Goal: Transaction & Acquisition: Subscribe to service/newsletter

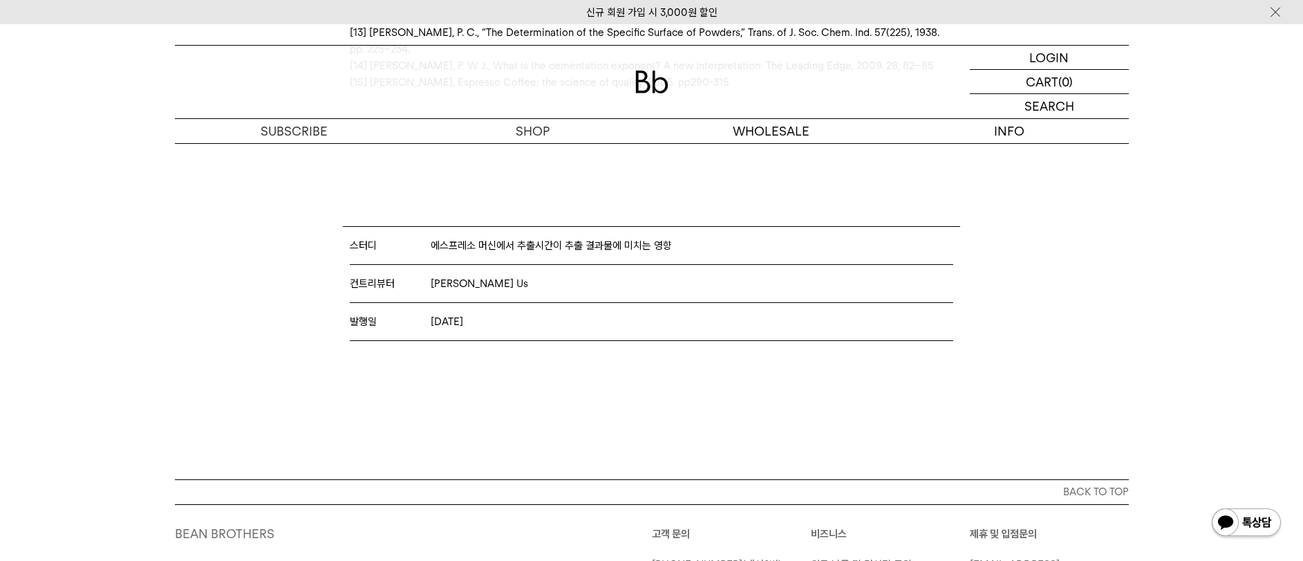
scroll to position [14870, 0]
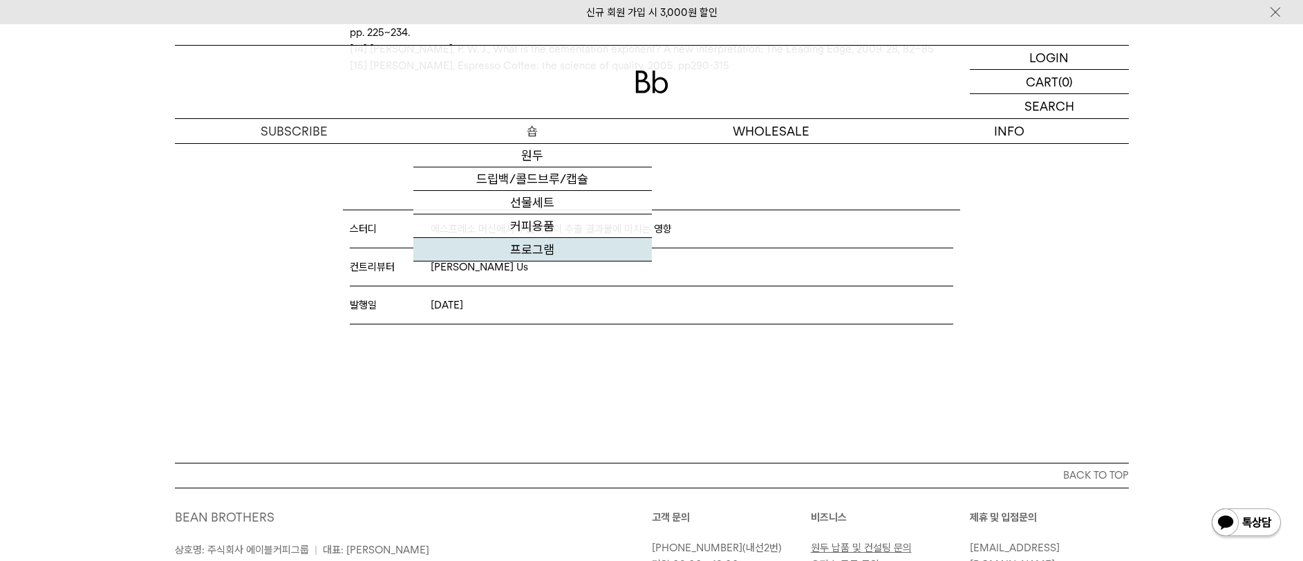
click at [539, 241] on link "프로그램" at bounding box center [532, 250] width 239 height 24
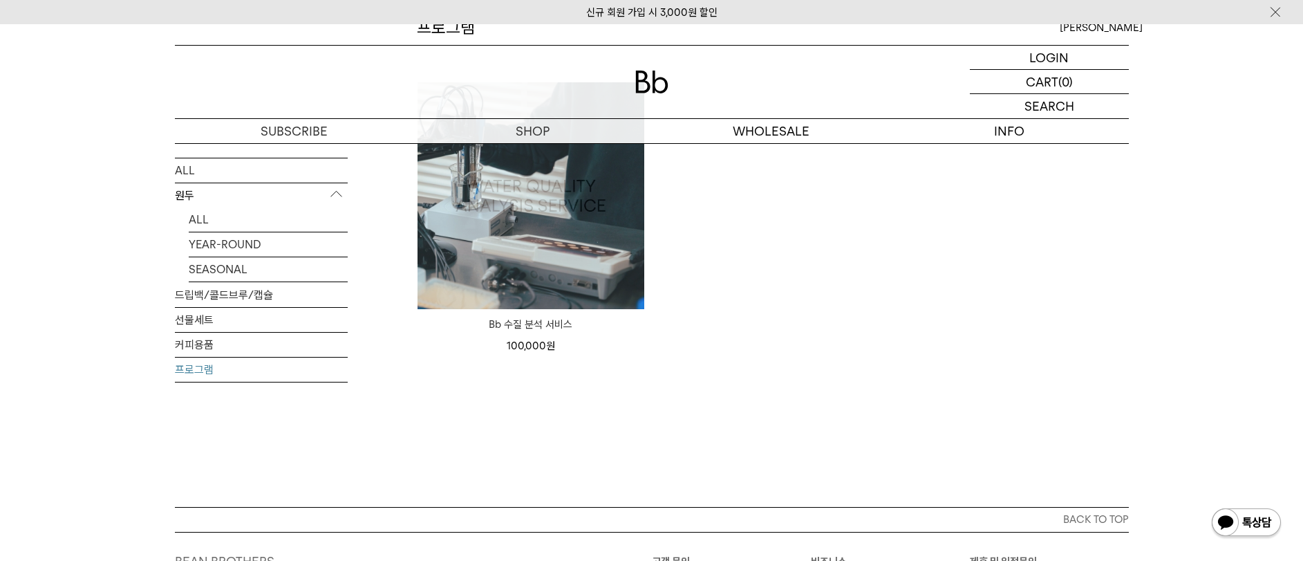
scroll to position [198, 0]
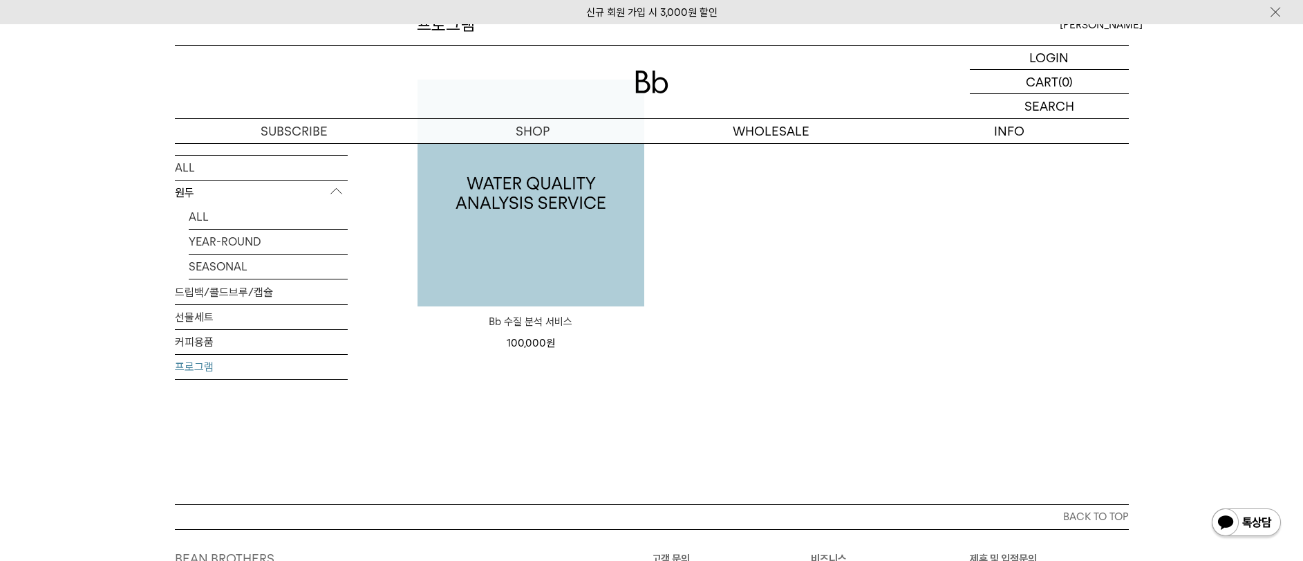
click at [547, 240] on img at bounding box center [531, 193] width 227 height 227
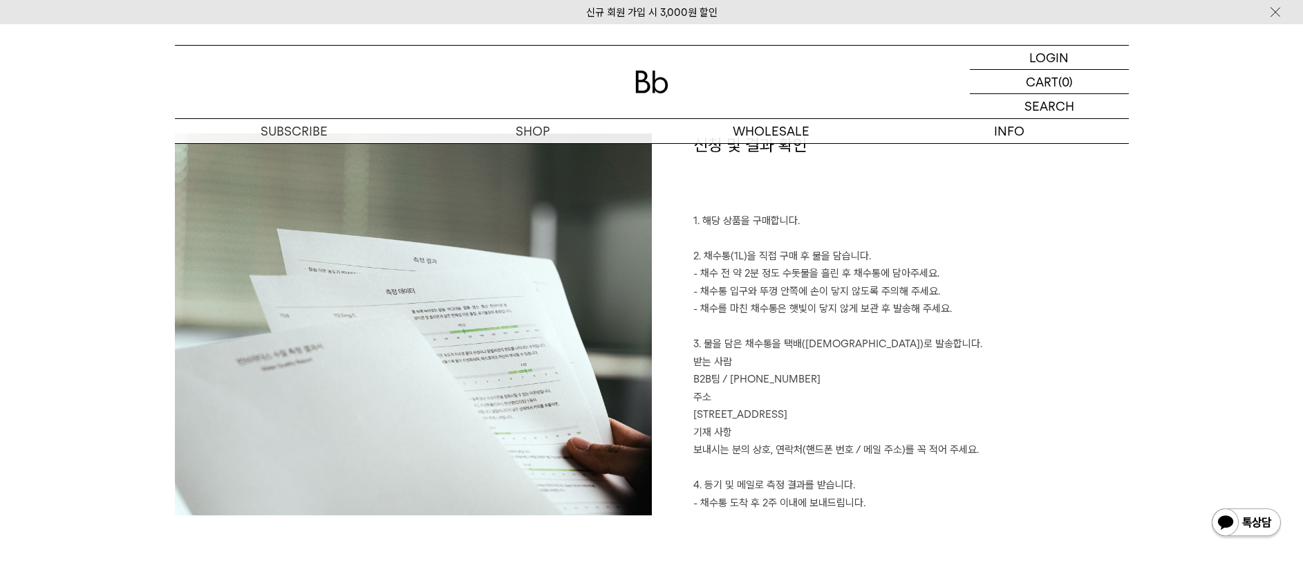
scroll to position [2450, 0]
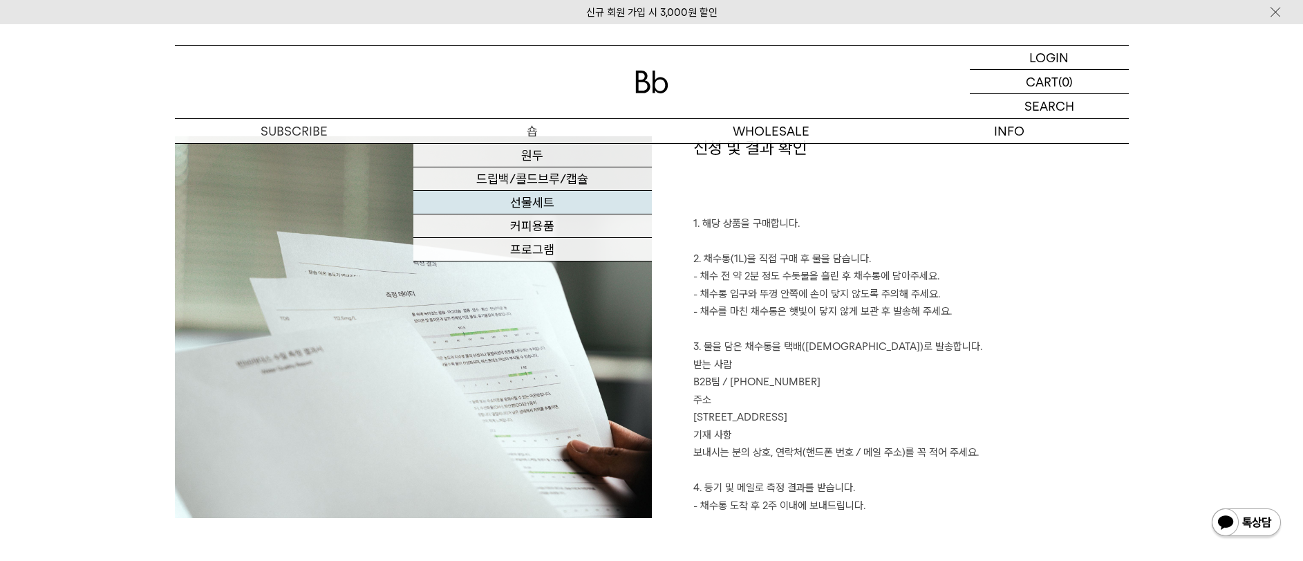
click at [523, 198] on link "선물세트" at bounding box center [532, 203] width 239 height 24
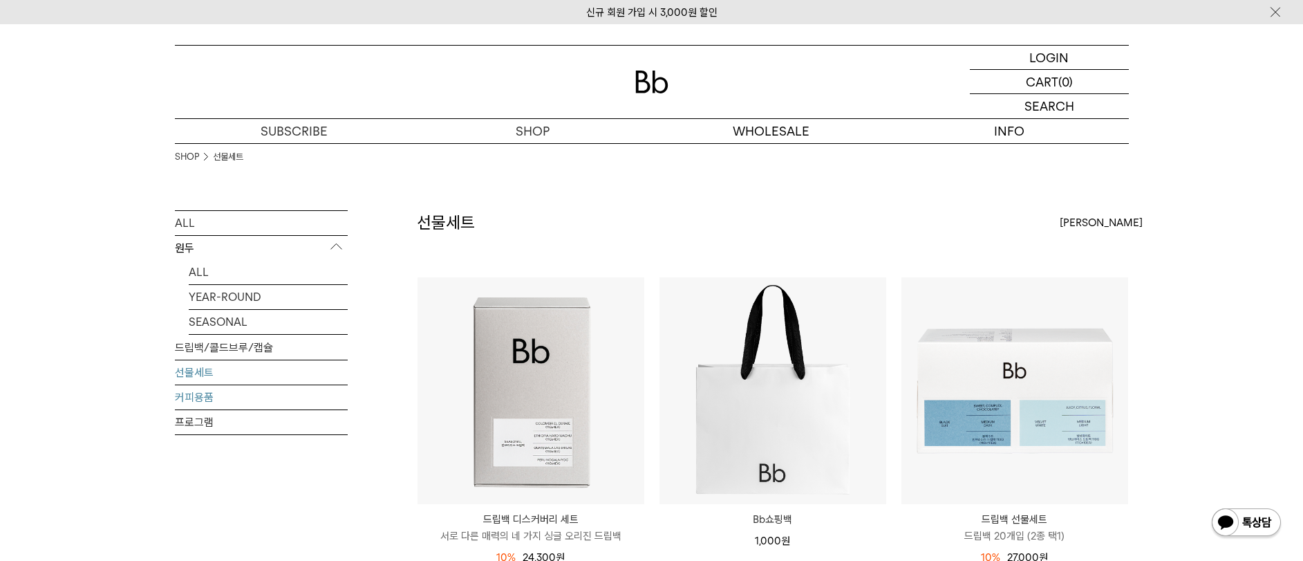
click at [198, 394] on link "커피용품" at bounding box center [261, 397] width 173 height 24
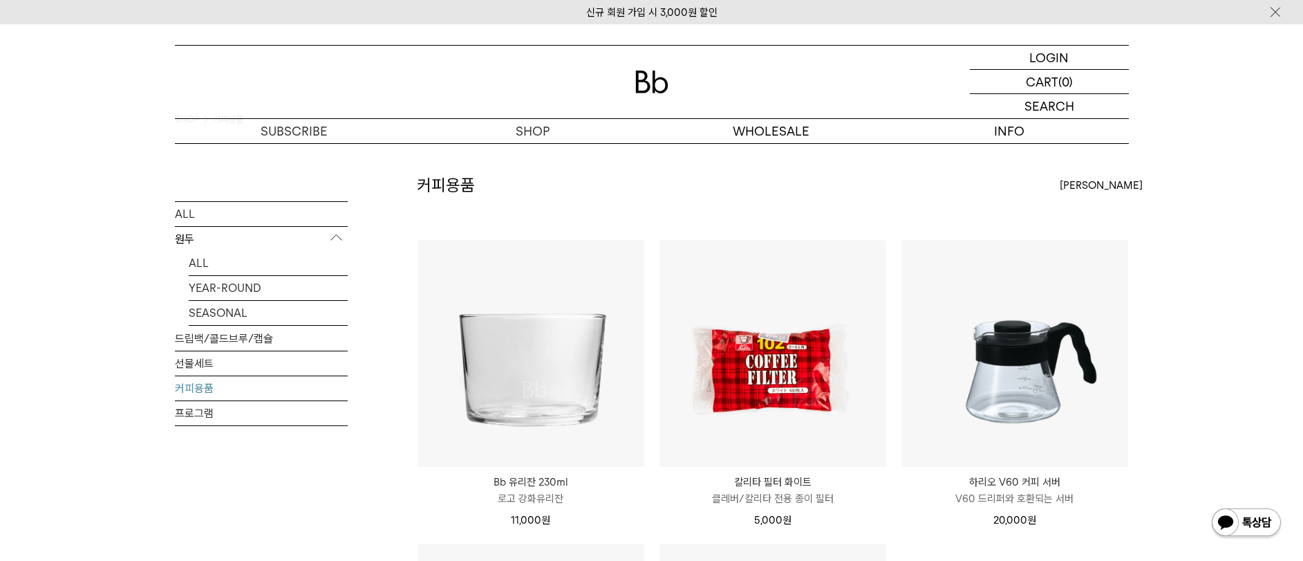
scroll to position [5, 0]
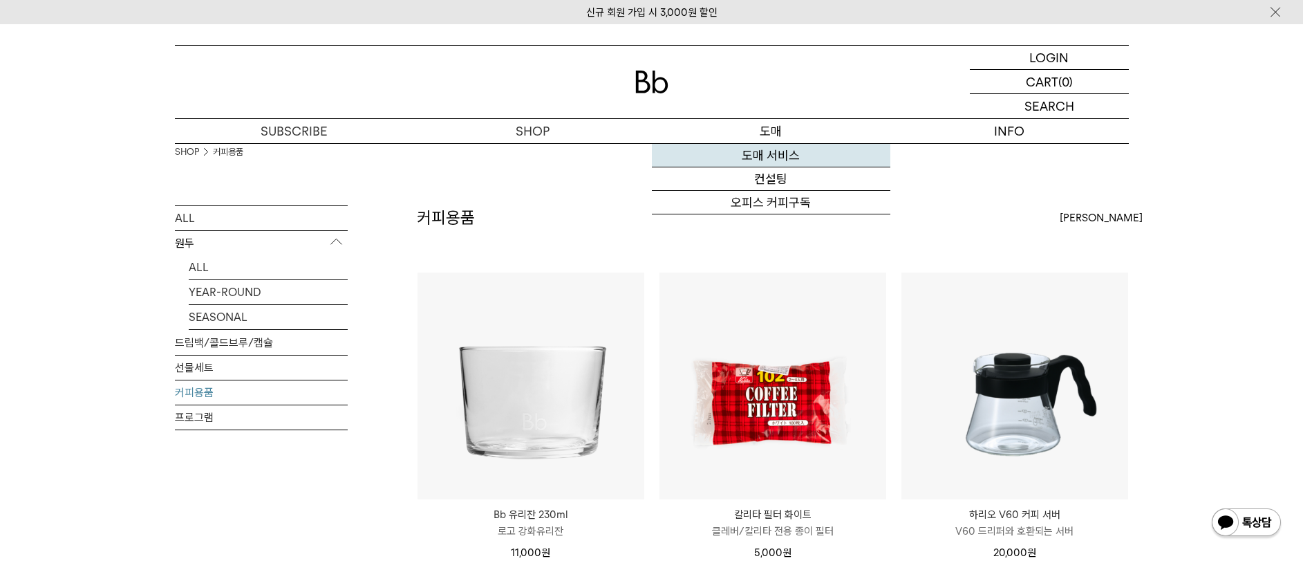
click at [760, 153] on link "도매 서비스" at bounding box center [771, 156] width 239 height 24
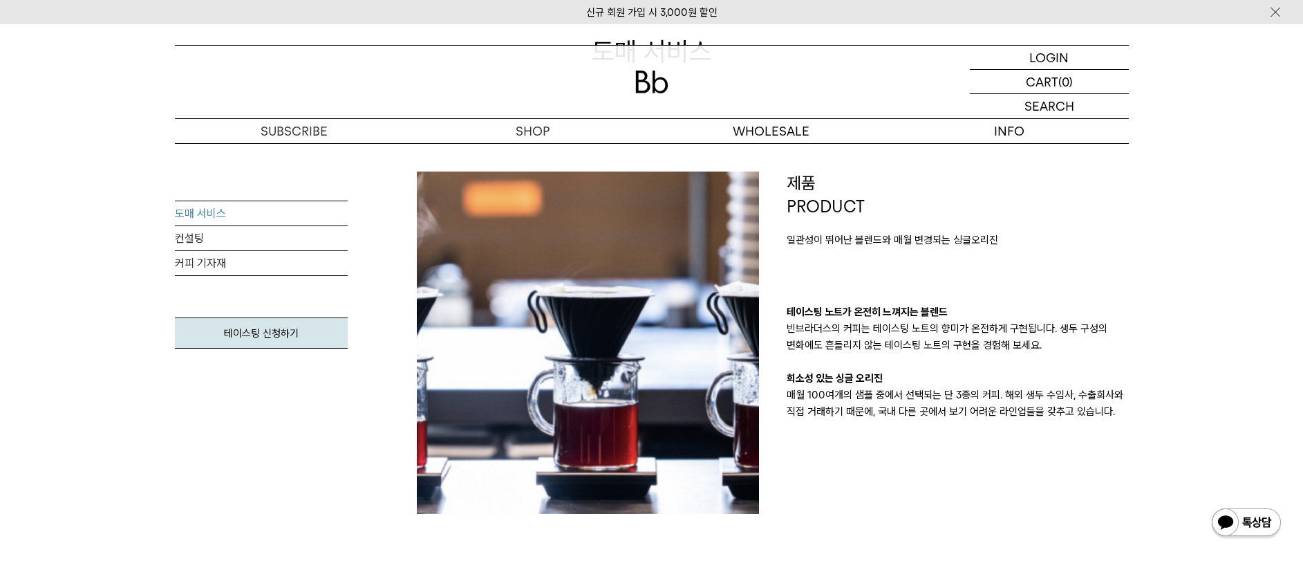
scroll to position [197, 0]
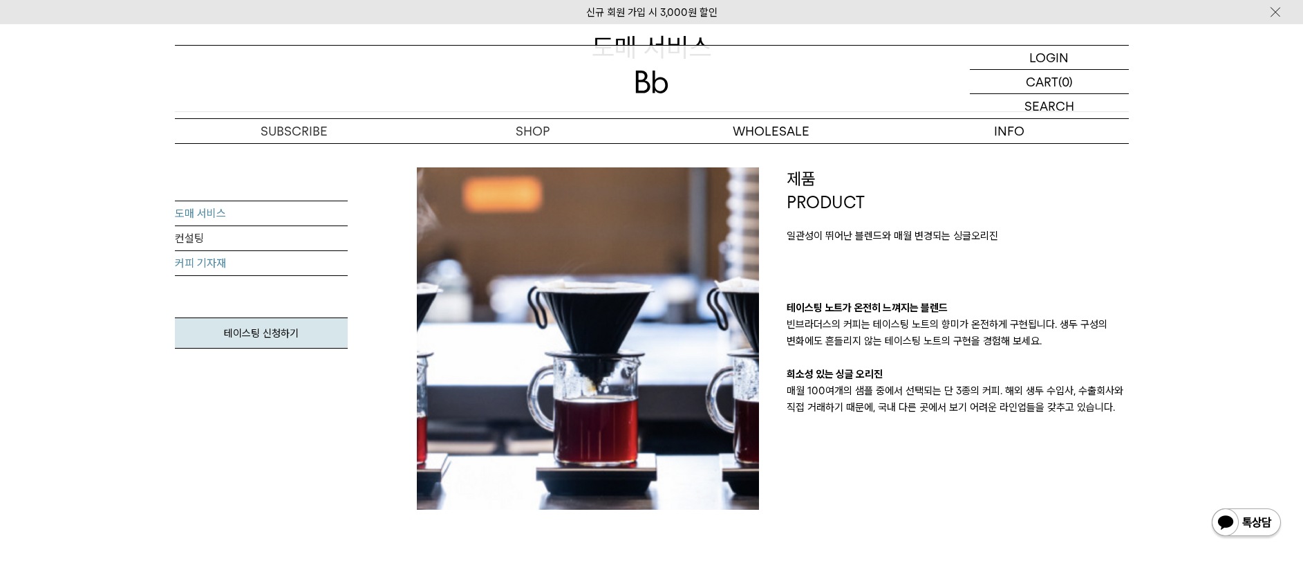
click at [245, 261] on link "커피 기자재" at bounding box center [261, 263] width 173 height 25
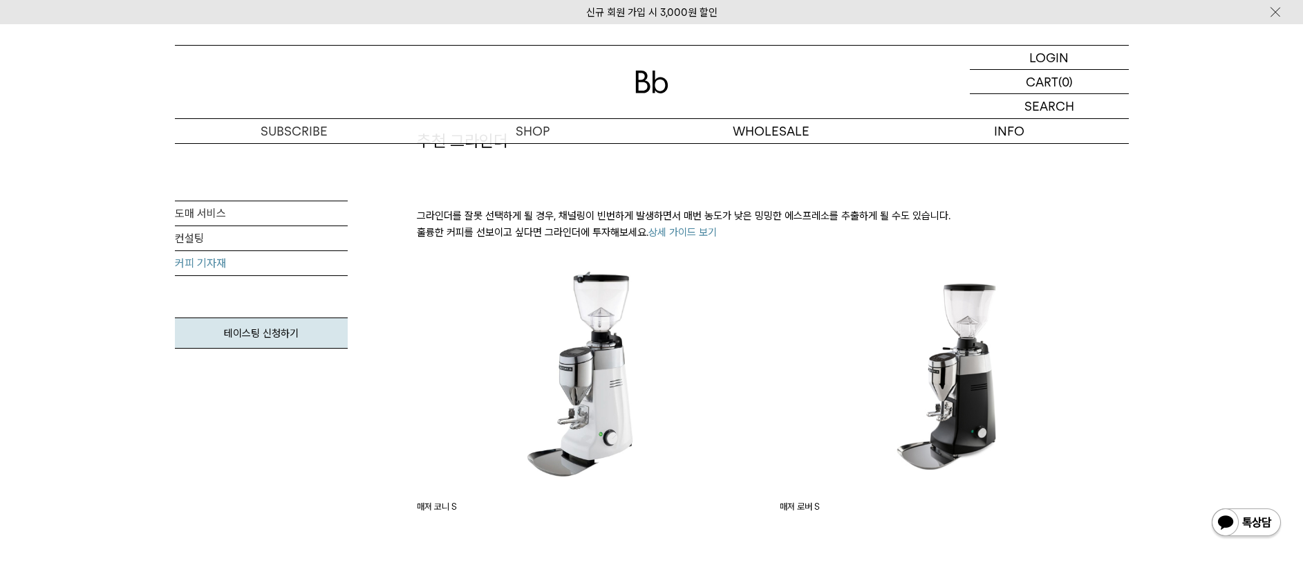
scroll to position [1495, 0]
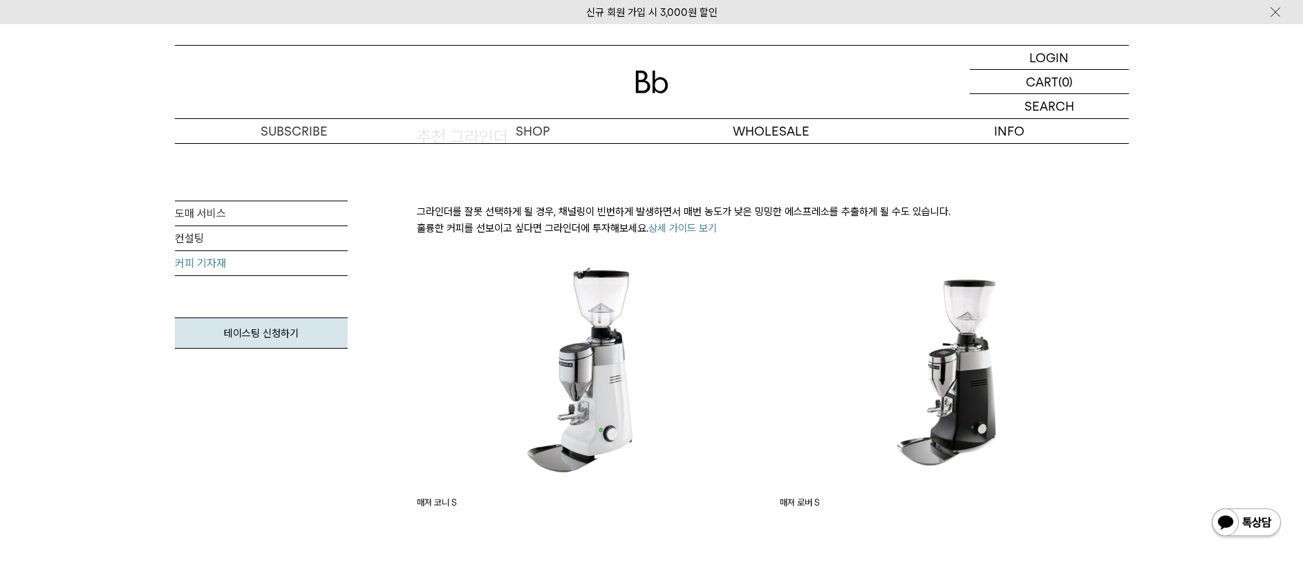
click at [731, 221] on p "그라인더를 잘못 선택하게 될 경우, 채널링이 빈번하게 발생하면서 매번 농도가 낮은 밍밍한 에스프레소를 추출하게 될 수도 있습니다. 훌륭한 커피…" at bounding box center [773, 219] width 712 height 33
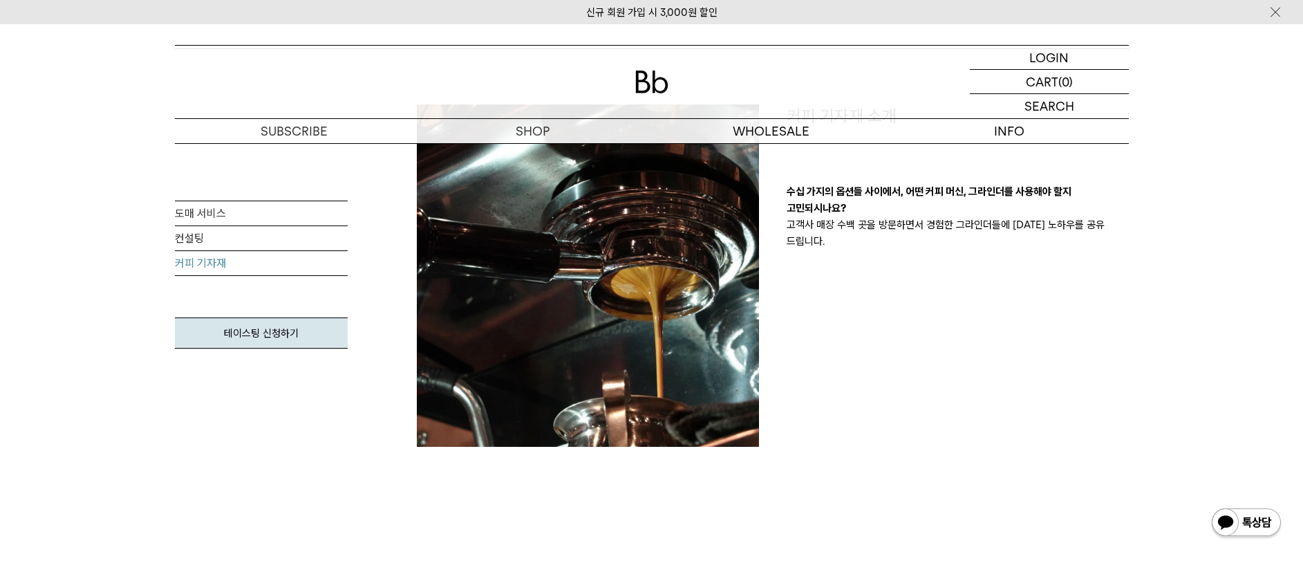
scroll to position [0, 0]
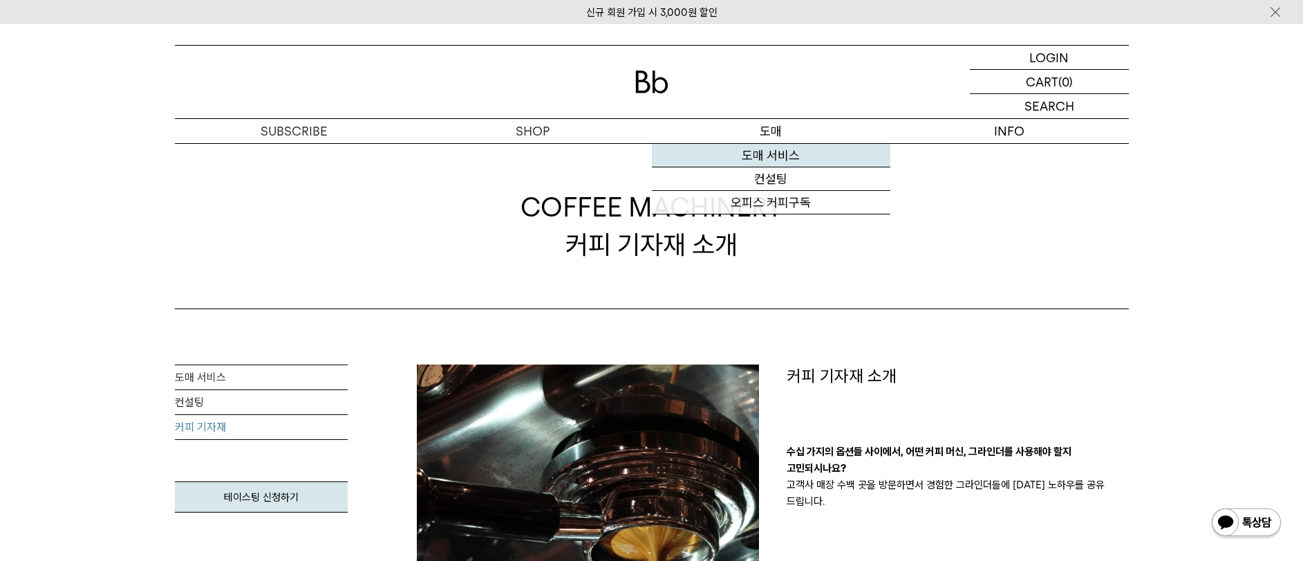
click at [760, 164] on link "도매 서비스" at bounding box center [771, 156] width 239 height 24
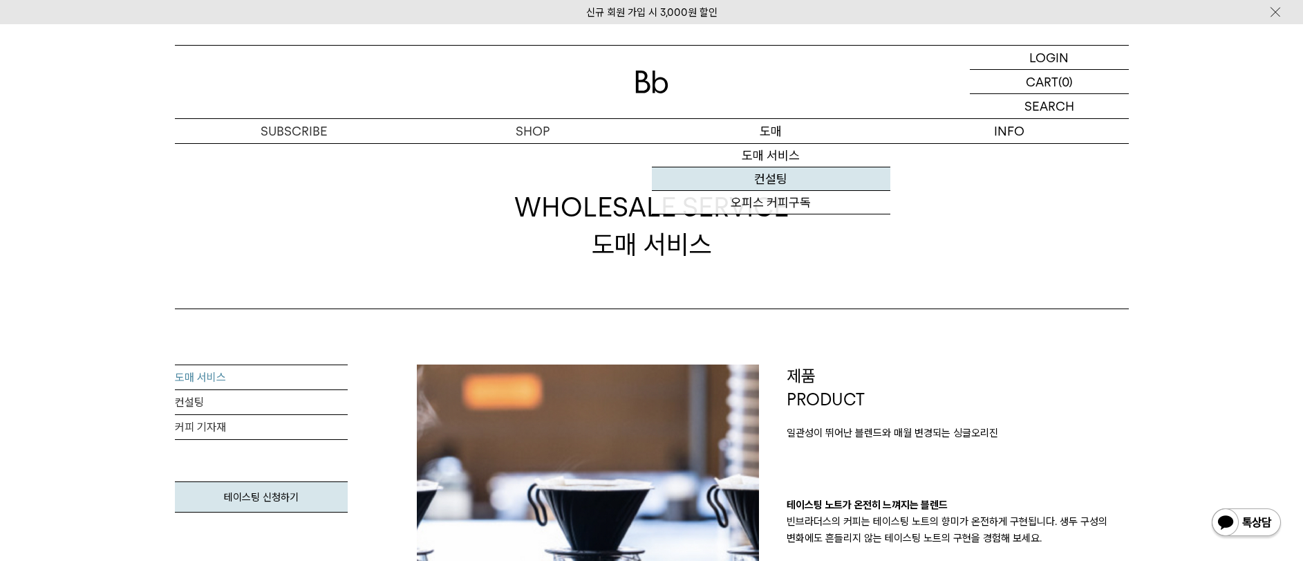
click at [740, 189] on link "컨설팅" at bounding box center [771, 179] width 239 height 24
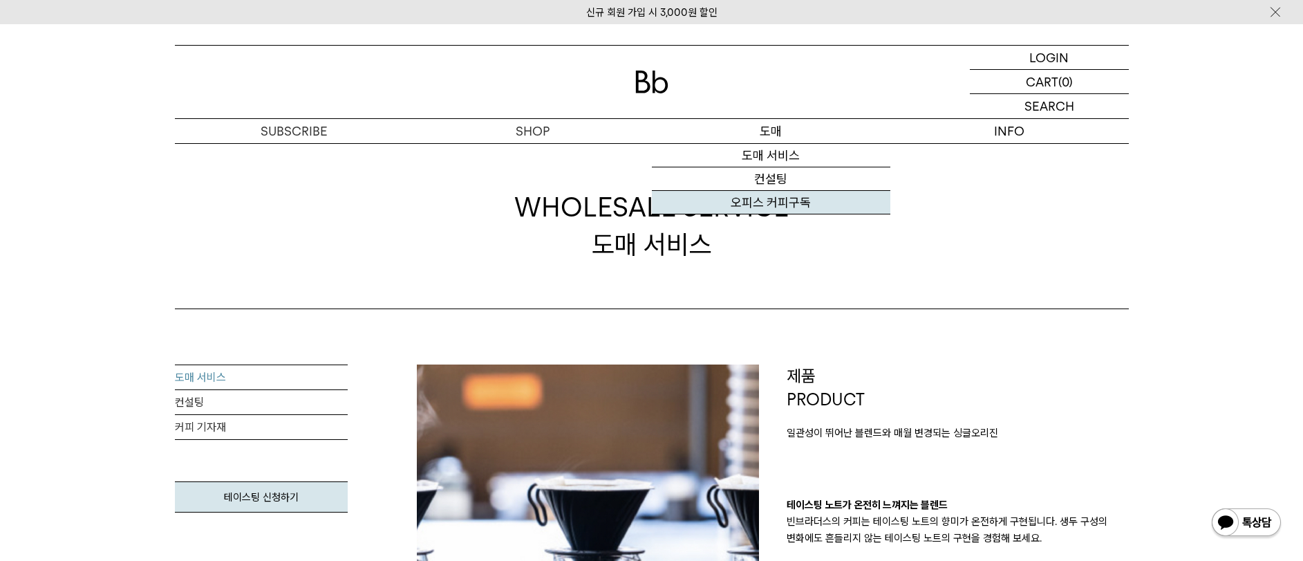
click at [740, 191] on link "오피스 커피구독" at bounding box center [771, 203] width 239 height 24
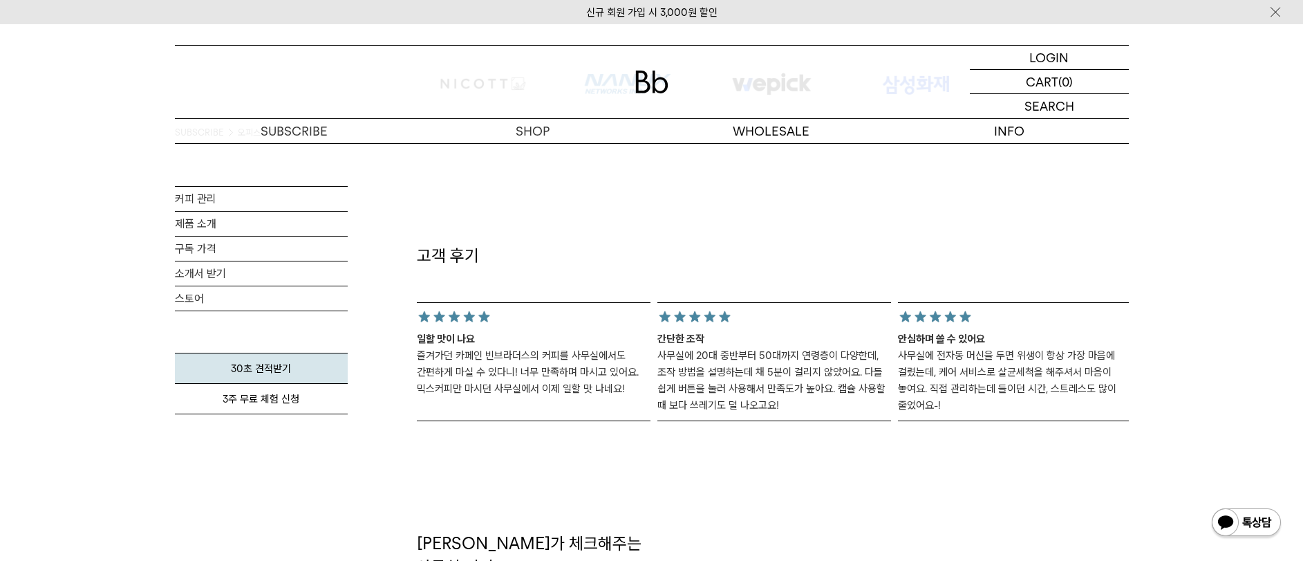
scroll to position [1220, 0]
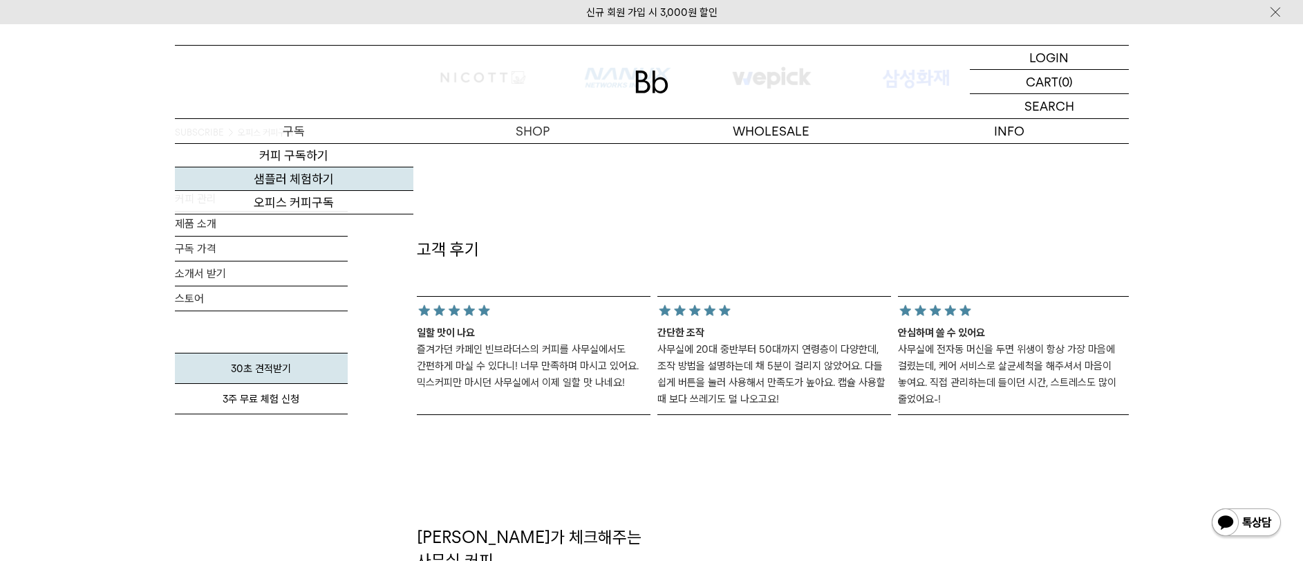
click at [321, 185] on link "샘플러 체험하기" at bounding box center [294, 179] width 239 height 24
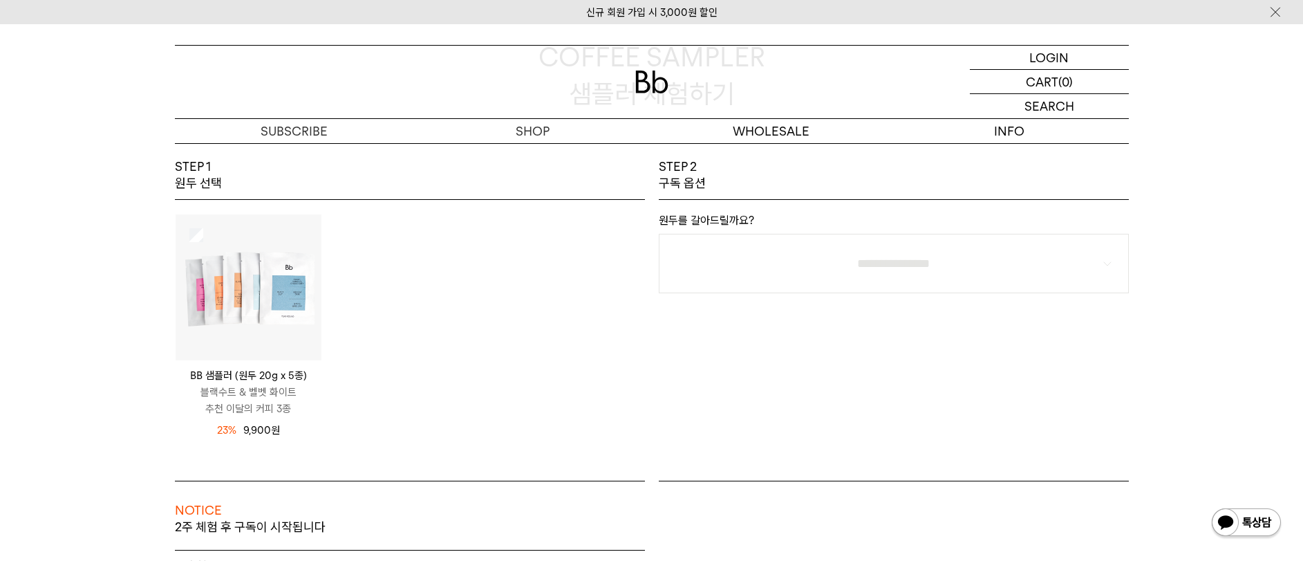
scroll to position [140, 0]
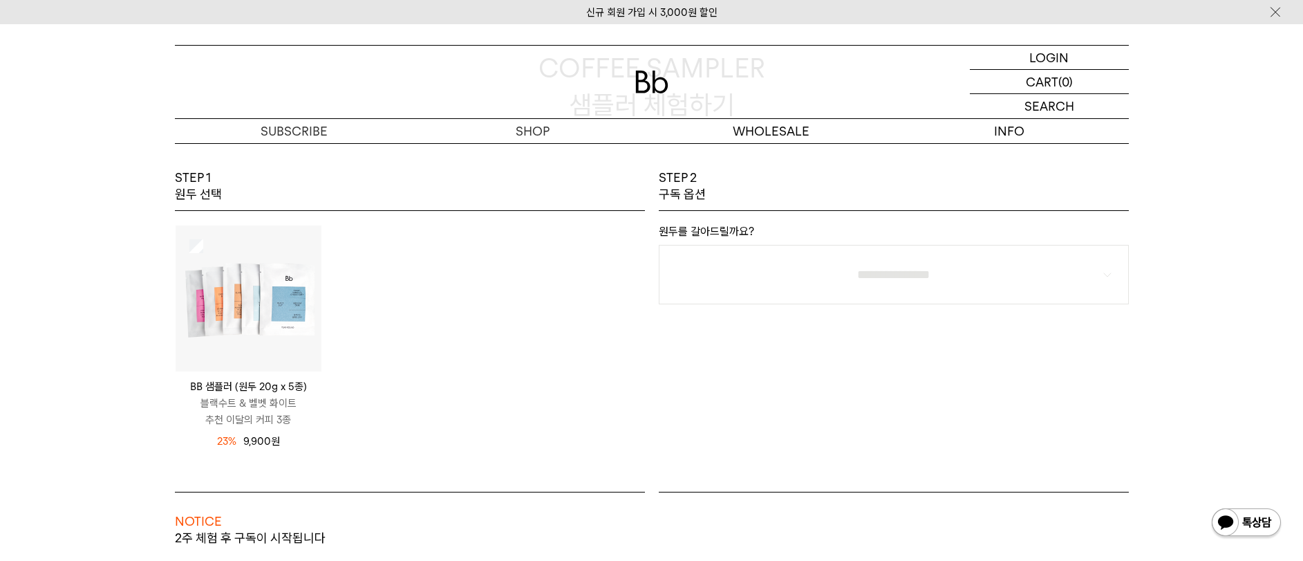
click at [216, 292] on img at bounding box center [249, 298] width 146 height 146
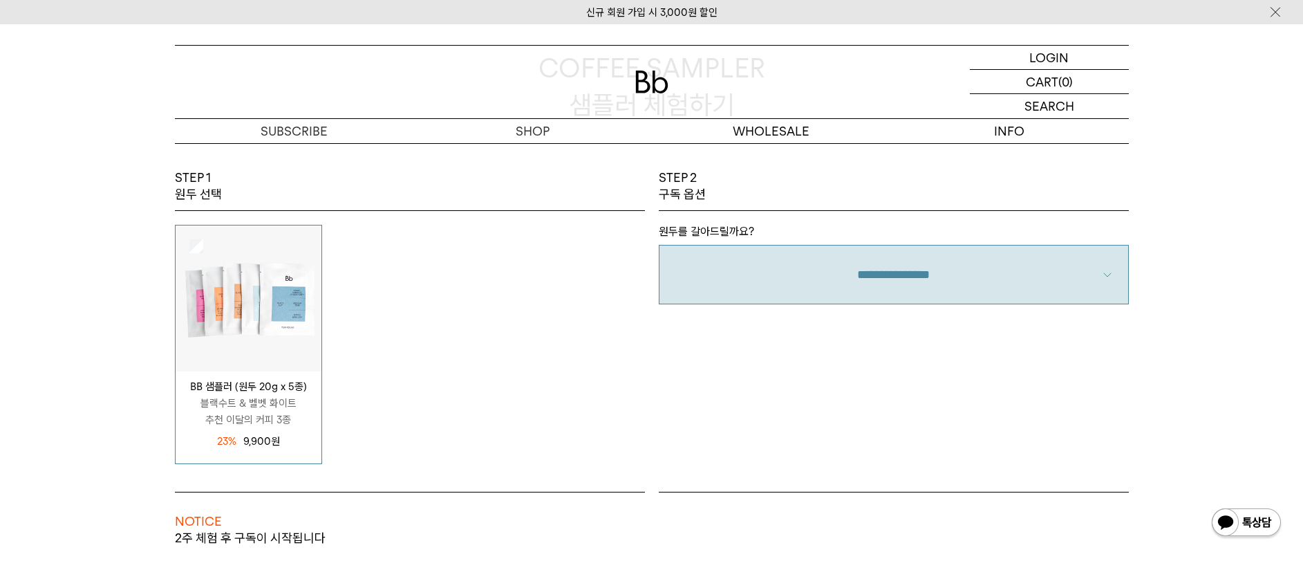
click at [873, 263] on select "**********" at bounding box center [894, 274] width 470 height 59
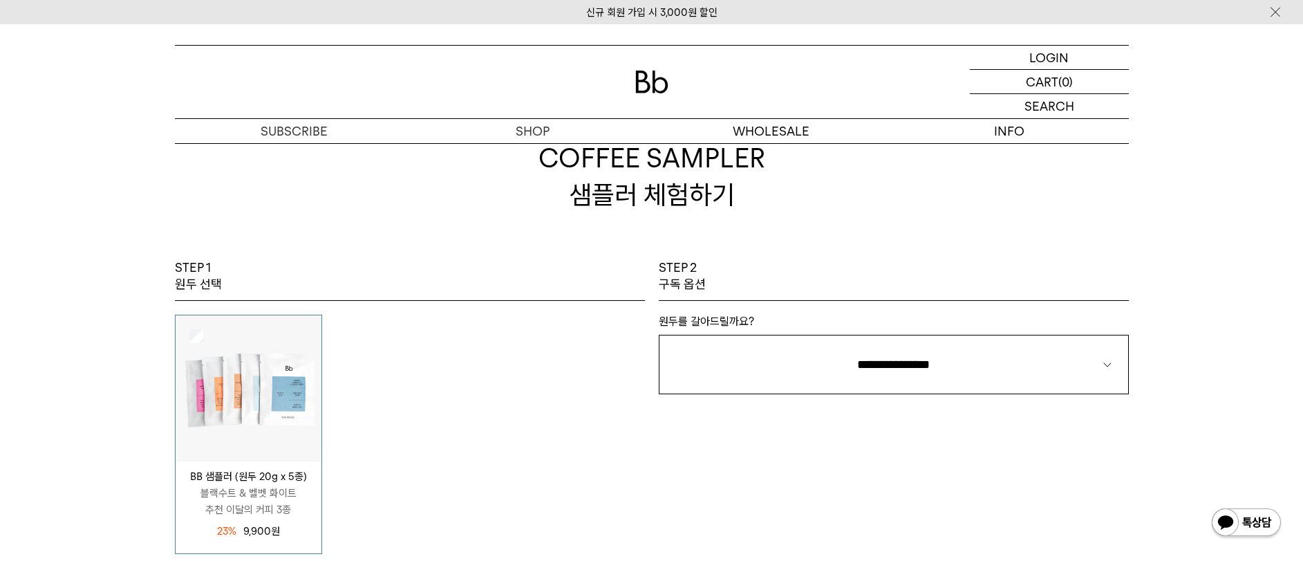
scroll to position [0, 0]
